Goal: Task Accomplishment & Management: Use online tool/utility

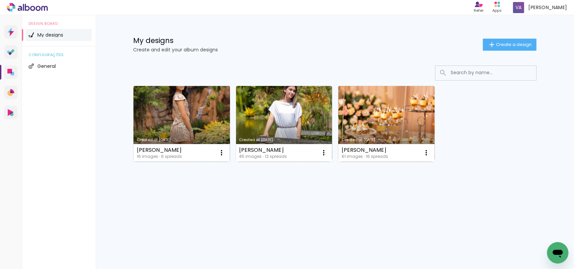
click at [200, 120] on link "Created at [DATE]" at bounding box center [181, 124] width 96 height 76
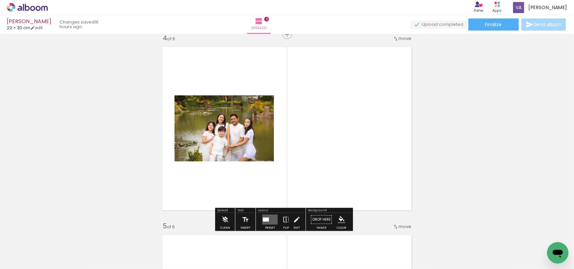
scroll to position [588, 0]
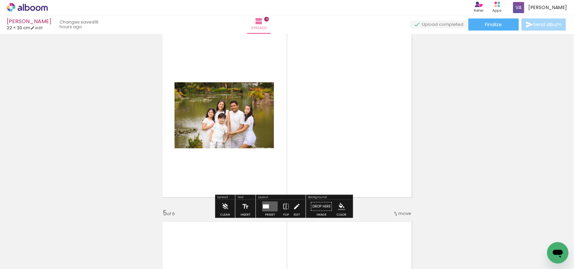
drag, startPoint x: 264, startPoint y: 206, endPoint x: 301, endPoint y: 195, distance: 38.5
click at [265, 206] on div at bounding box center [266, 207] width 6 height 4
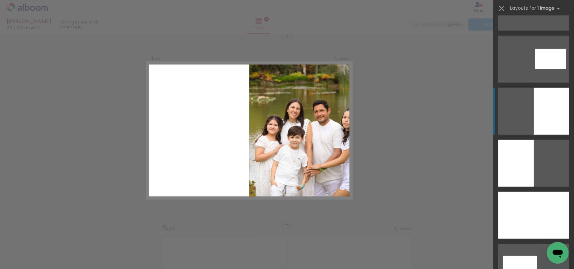
scroll to position [126, 0]
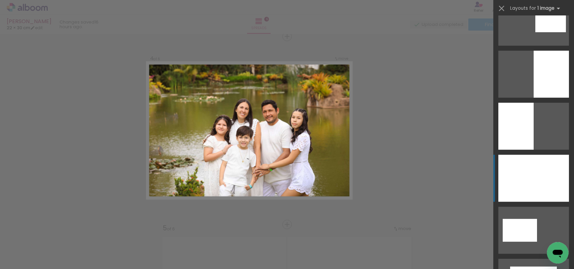
click at [529, 171] on div at bounding box center [533, 178] width 71 height 47
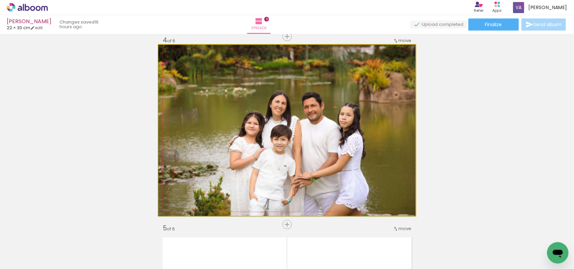
drag, startPoint x: 264, startPoint y: 146, endPoint x: 256, endPoint y: 141, distance: 8.9
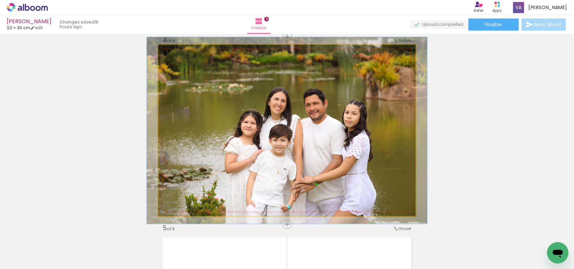
type paper-slider "109"
click at [176, 52] on div at bounding box center [176, 52] width 11 height 11
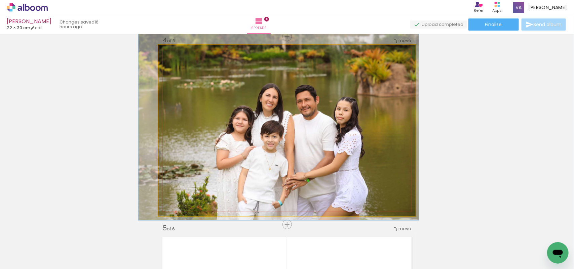
drag, startPoint x: 224, startPoint y: 105, endPoint x: 215, endPoint y: 101, distance: 9.2
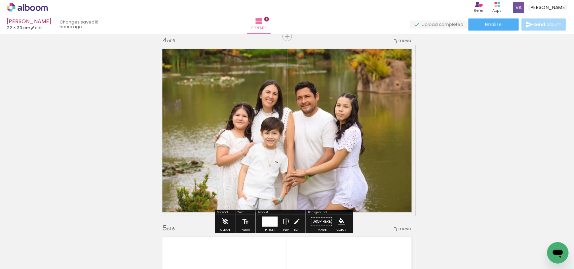
click at [519, 135] on div "Add spread 1 of 6 Add spread 2 of 6 Add spread 3 of 6 Add spread 4 of 6 Add spr…" at bounding box center [287, 122] width 574 height 1318
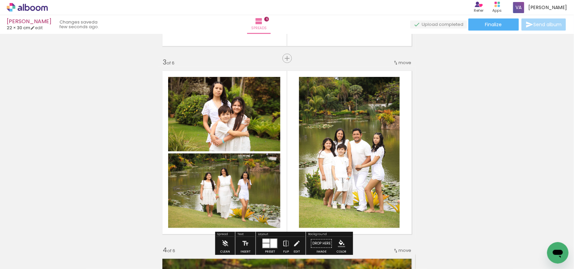
scroll to position [153, 0]
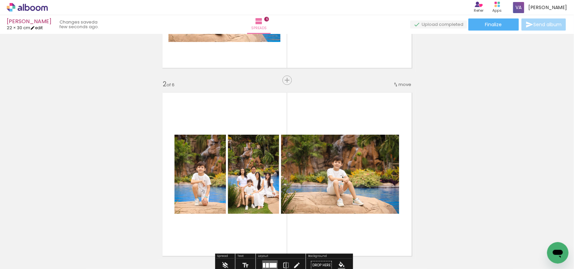
click at [43, 29] on link "edit" at bounding box center [36, 28] width 12 height 6
type input "3"
type input "30"
type input "45"
type input "7"
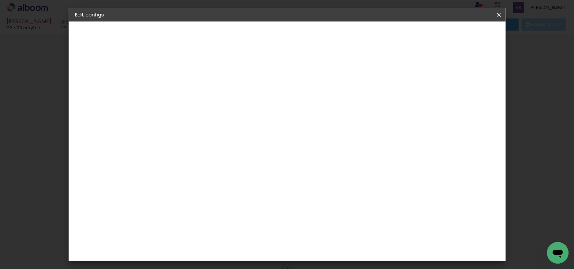
click at [366, 76] on div "Show bleed" at bounding box center [349, 77] width 33 height 8
type paper-checkbox "on"
click at [371, 42] on header "Free size Set the width, height and bleed for the spreads Previous Save configs" at bounding box center [263, 42] width 215 height 40
click at [354, 36] on span "Save configs" at bounding box center [341, 37] width 25 height 9
click at [361, 39] on paper-button "Save configs" at bounding box center [341, 38] width 39 height 16
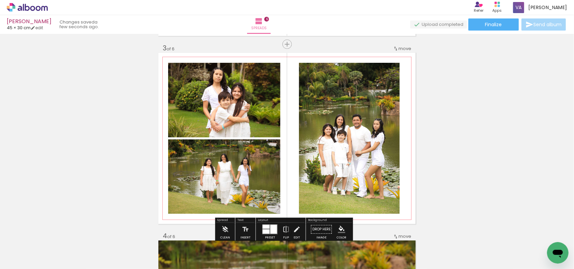
scroll to position [378, 0]
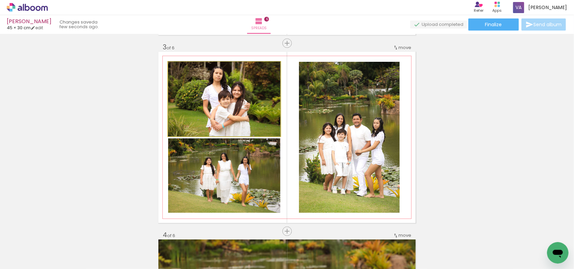
click at [238, 108] on quentale-photo at bounding box center [224, 99] width 112 height 75
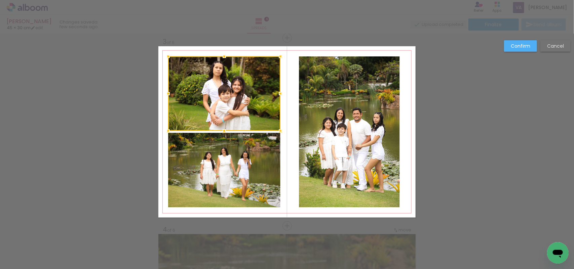
scroll to position [385, 0]
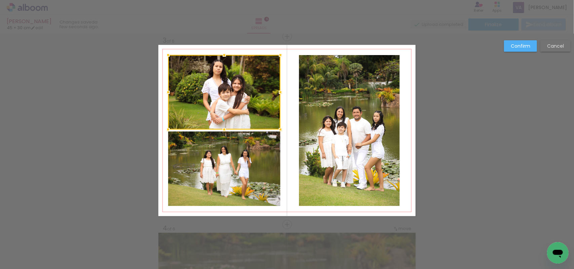
click at [246, 165] on quentale-photo at bounding box center [224, 169] width 112 height 75
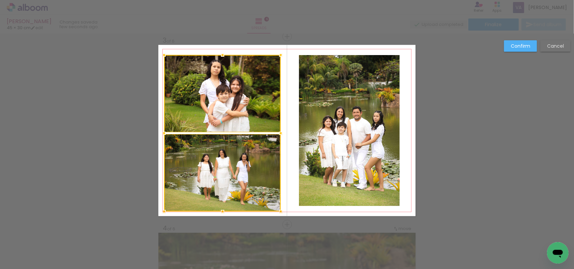
drag, startPoint x: 165, startPoint y: 205, endPoint x: 160, endPoint y: 211, distance: 6.9
click at [160, 211] on div at bounding box center [163, 211] width 13 height 13
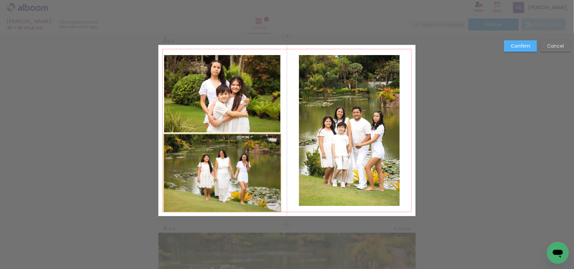
click at [224, 179] on quentale-photo at bounding box center [222, 173] width 117 height 78
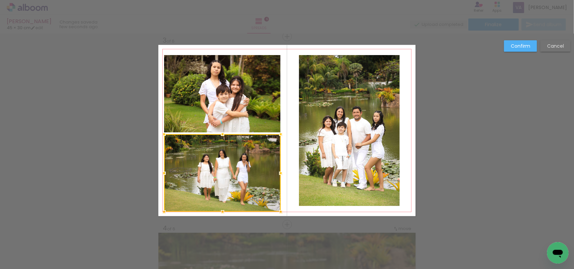
click at [241, 94] on quentale-photo at bounding box center [222, 94] width 117 height 78
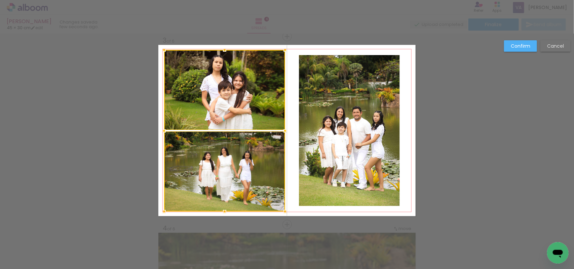
drag, startPoint x: 278, startPoint y: 55, endPoint x: 283, endPoint y: 50, distance: 6.9
click at [283, 50] on div at bounding box center [284, 49] width 13 height 13
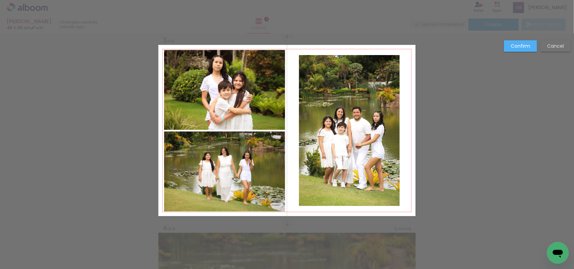
click at [333, 160] on quentale-photo at bounding box center [349, 130] width 101 height 151
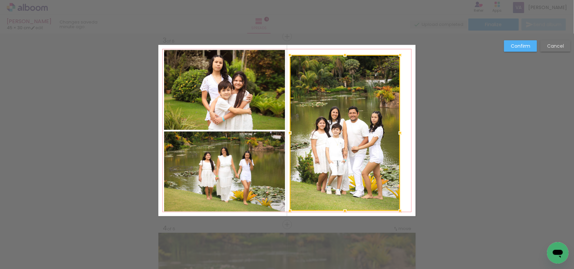
drag, startPoint x: 296, startPoint y: 207, endPoint x: 286, endPoint y: 212, distance: 10.5
click at [286, 212] on div at bounding box center [289, 210] width 13 height 13
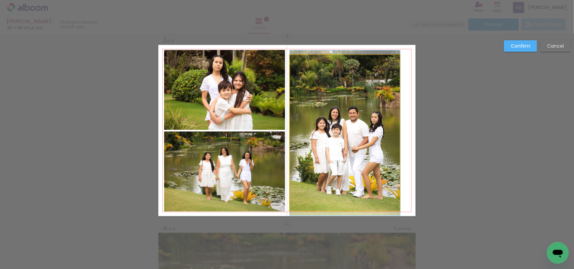
click at [388, 73] on quentale-photo at bounding box center [345, 133] width 110 height 156
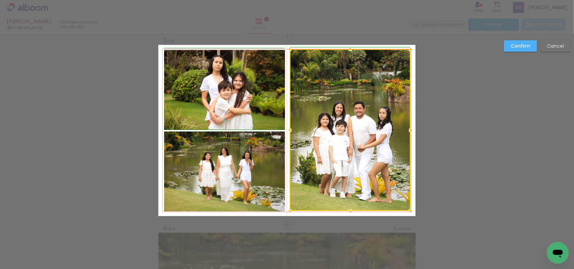
drag, startPoint x: 396, startPoint y: 55, endPoint x: 406, endPoint y: 49, distance: 12.1
click at [406, 49] on div at bounding box center [410, 49] width 13 height 13
click at [289, 133] on div at bounding box center [288, 130] width 13 height 13
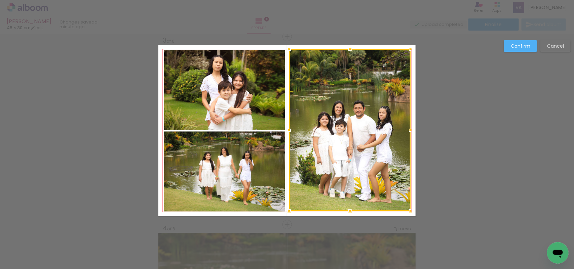
click at [339, 142] on div at bounding box center [349, 130] width 121 height 162
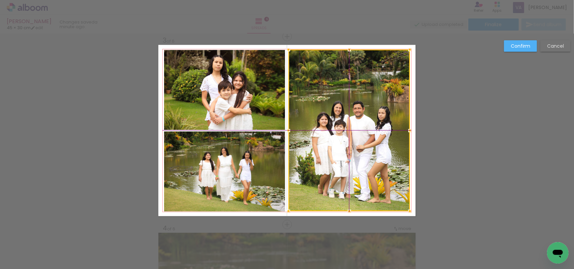
click at [348, 131] on div at bounding box center [348, 131] width 121 height 162
click at [0, 0] on slot "Confirm" at bounding box center [0, 0] width 0 height 0
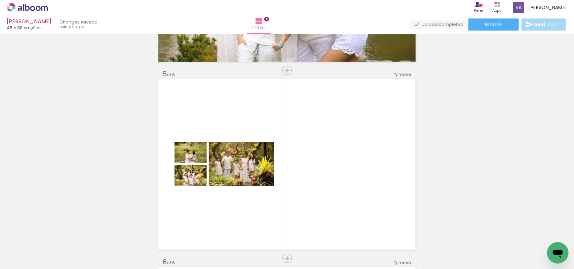
scroll to position [763, 0]
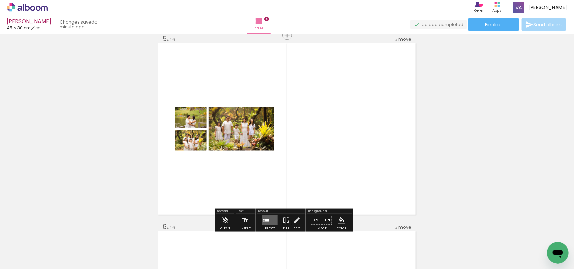
click at [269, 218] on quentale-layouter at bounding box center [269, 220] width 15 height 10
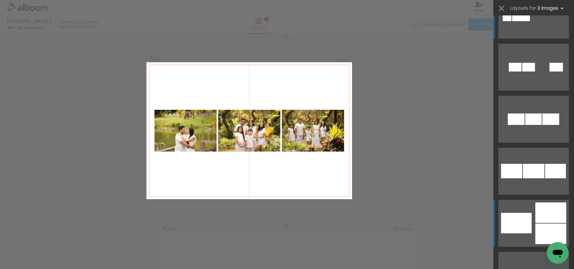
scroll to position [84, 0]
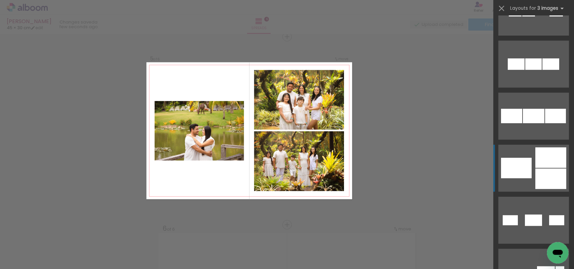
click at [528, 172] on div at bounding box center [516, 168] width 31 height 21
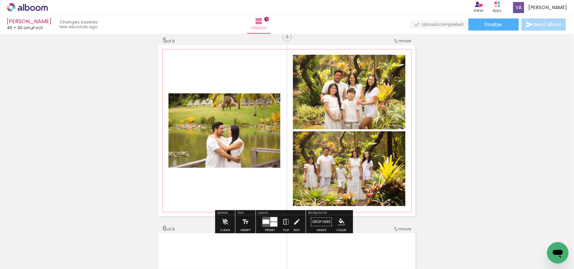
click at [223, 159] on quentale-photo at bounding box center [224, 130] width 112 height 75
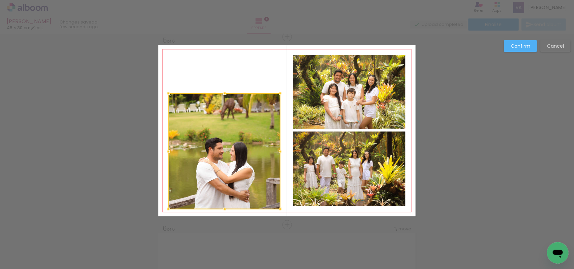
drag, startPoint x: 224, startPoint y: 169, endPoint x: 222, endPoint y: 209, distance: 40.7
click at [222, 209] on div at bounding box center [224, 209] width 13 height 13
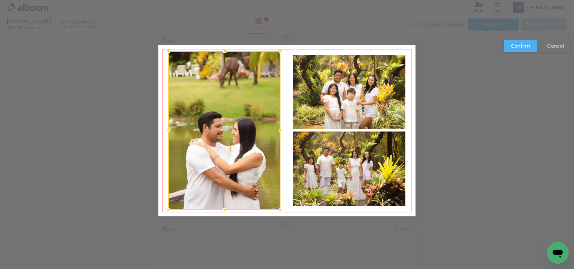
drag, startPoint x: 221, startPoint y: 96, endPoint x: 221, endPoint y: 53, distance: 42.7
click at [221, 53] on div at bounding box center [224, 50] width 13 height 13
click at [298, 100] on quentale-photo at bounding box center [349, 92] width 113 height 75
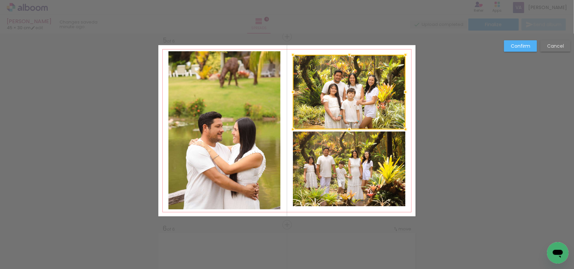
click at [298, 100] on div at bounding box center [349, 92] width 113 height 75
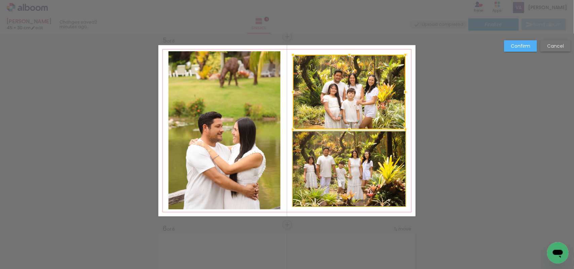
click at [333, 184] on quentale-photo at bounding box center [349, 168] width 113 height 75
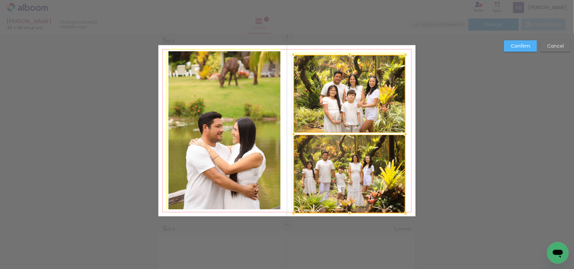
drag, startPoint x: 289, startPoint y: 207, endPoint x: 287, endPoint y: 211, distance: 4.7
click at [287, 211] on div at bounding box center [293, 213] width 13 height 13
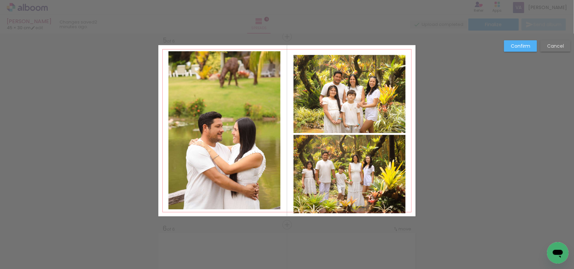
click at [340, 120] on quentale-photo at bounding box center [349, 94] width 112 height 78
click at [337, 161] on quentale-photo at bounding box center [349, 174] width 112 height 79
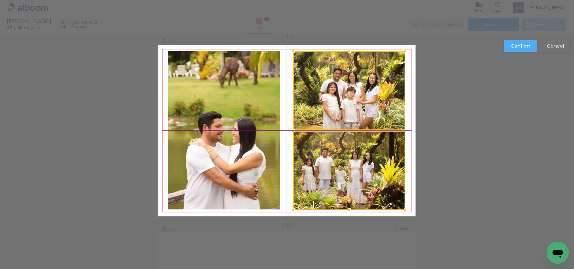
click at [370, 72] on div at bounding box center [349, 130] width 112 height 159
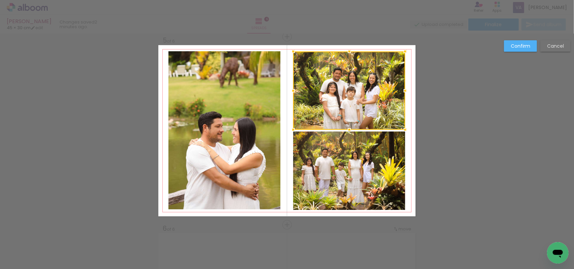
click at [362, 177] on quentale-photo at bounding box center [349, 170] width 112 height 79
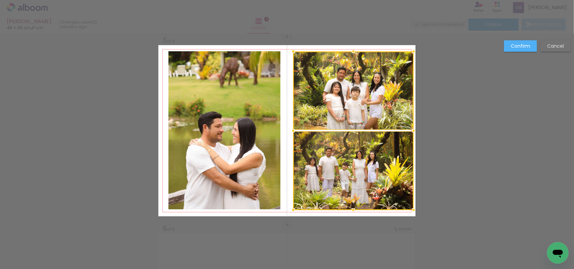
drag, startPoint x: 403, startPoint y: 130, endPoint x: 408, endPoint y: 135, distance: 7.4
click at [408, 135] on div at bounding box center [413, 130] width 13 height 13
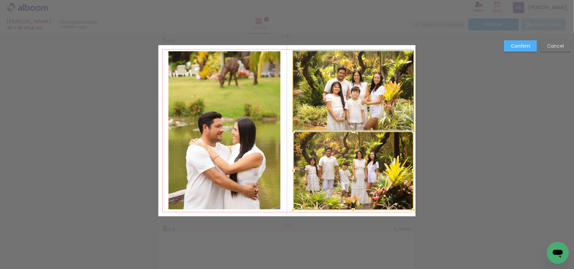
click at [378, 116] on quentale-photo at bounding box center [353, 90] width 120 height 78
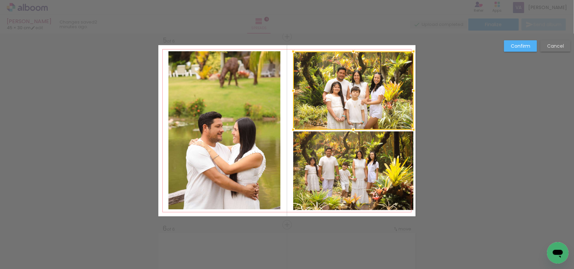
click at [372, 160] on quentale-photo at bounding box center [353, 170] width 120 height 79
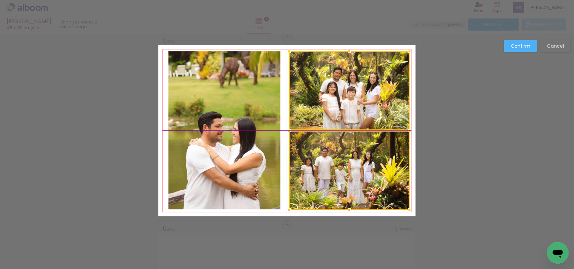
drag, startPoint x: 372, startPoint y: 108, endPoint x: 367, endPoint y: 110, distance: 4.6
click at [367, 110] on div at bounding box center [349, 130] width 120 height 159
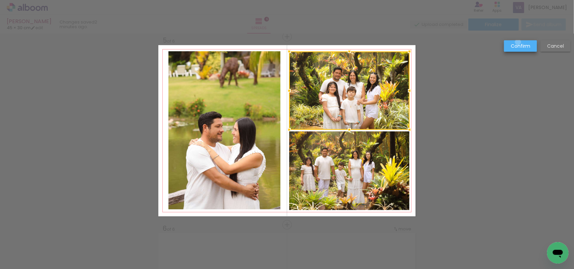
click at [519, 42] on paper-button "Confirm" at bounding box center [520, 45] width 33 height 11
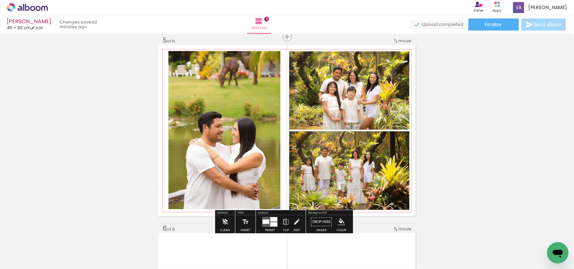
click at [244, 140] on quentale-photo at bounding box center [224, 130] width 112 height 159
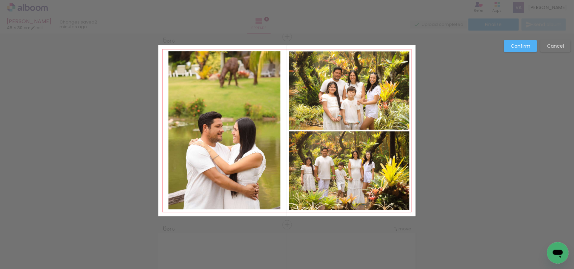
click at [264, 79] on quentale-photo at bounding box center [224, 130] width 112 height 159
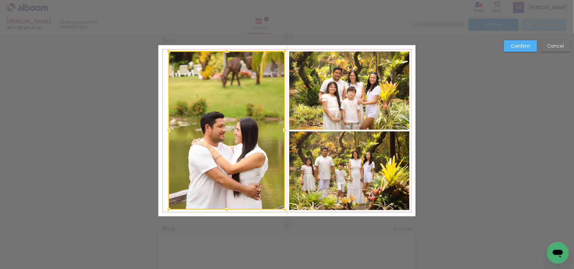
drag, startPoint x: 278, startPoint y: 129, endPoint x: 283, endPoint y: 130, distance: 5.1
click at [283, 130] on div at bounding box center [284, 130] width 13 height 13
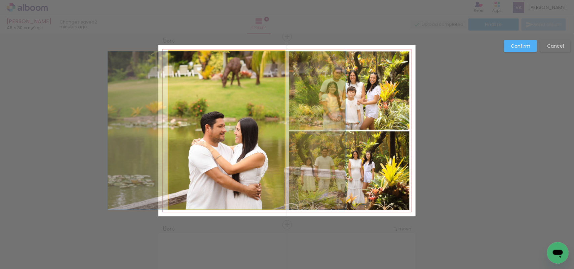
click at [168, 130] on quentale-photo at bounding box center [226, 130] width 116 height 159
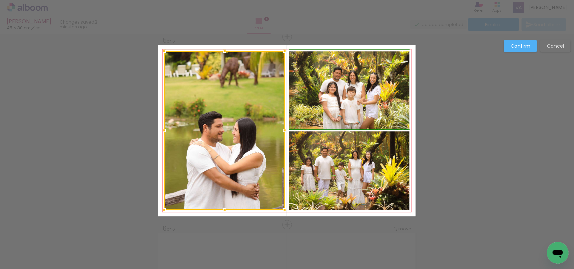
click at [164, 130] on div at bounding box center [164, 130] width 13 height 13
drag, startPoint x: 514, startPoint y: 48, endPoint x: 515, endPoint y: 54, distance: 6.4
click at [0, 0] on slot "Confirm" at bounding box center [0, 0] width 0 height 0
